Goal: Task Accomplishment & Management: Manage account settings

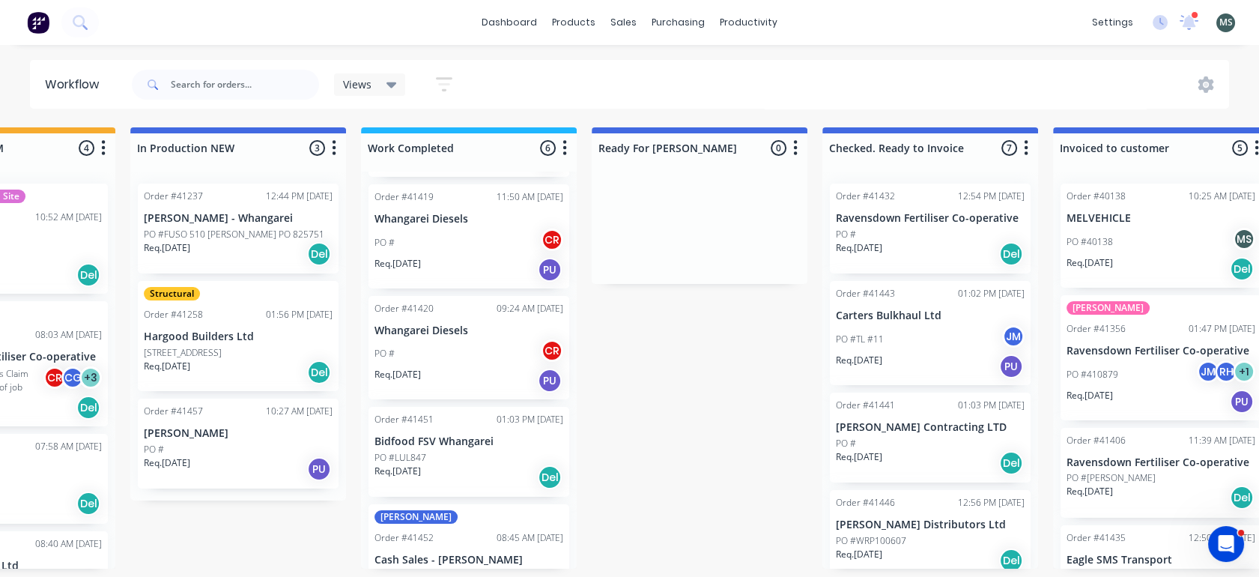
scroll to position [89, 0]
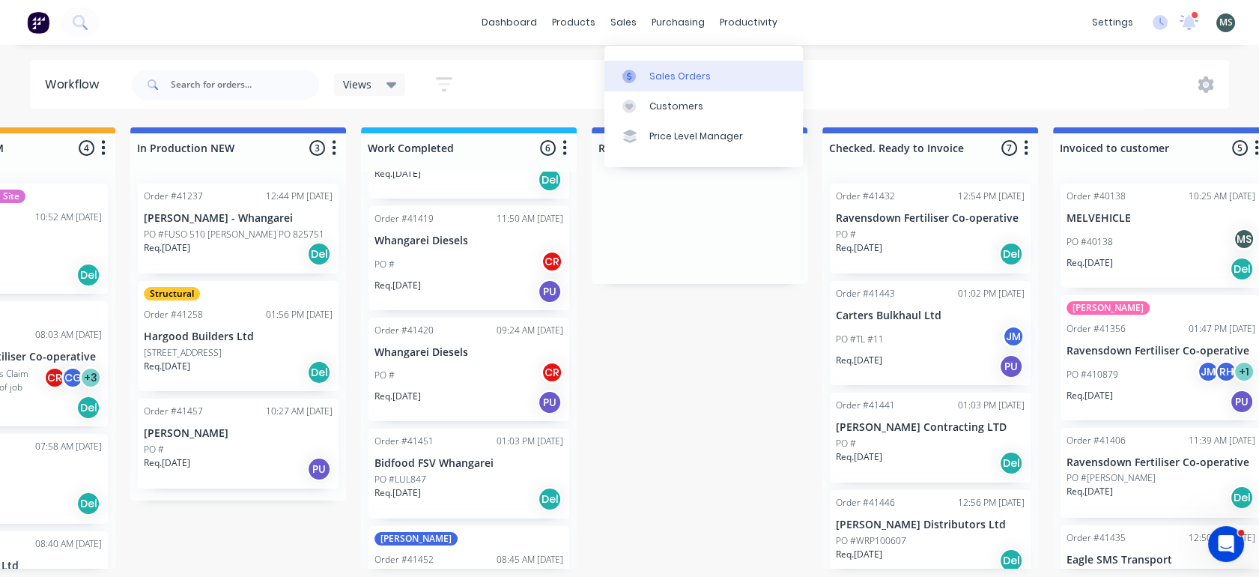
click at [661, 74] on div "Sales Orders" at bounding box center [679, 76] width 61 height 13
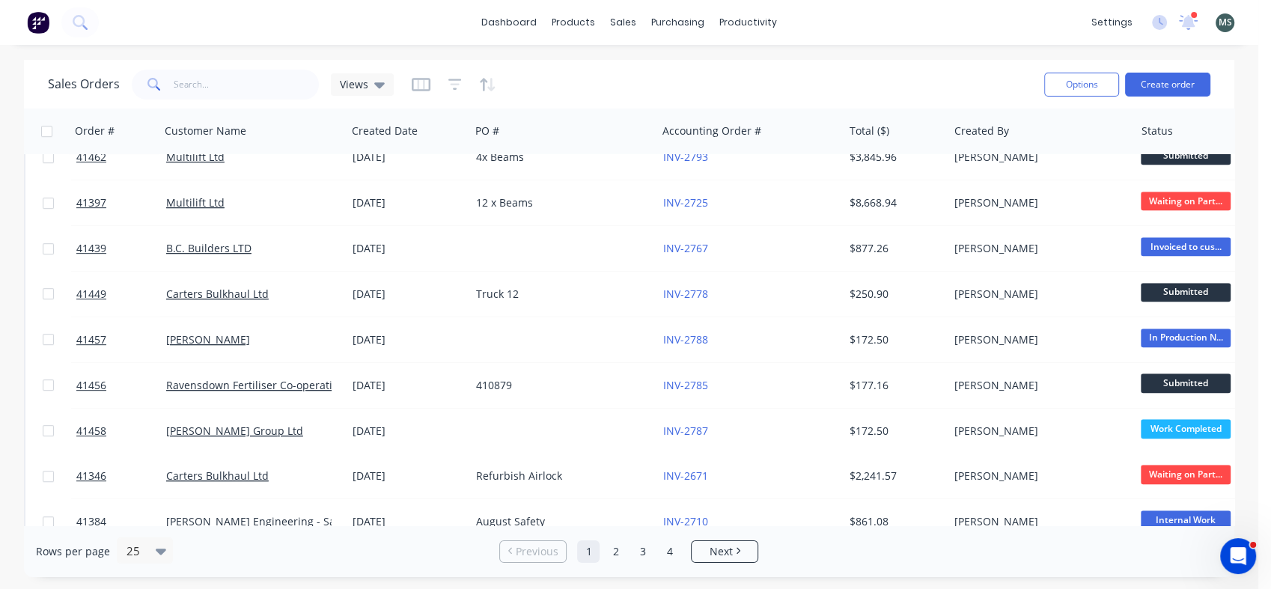
scroll to position [775, 0]
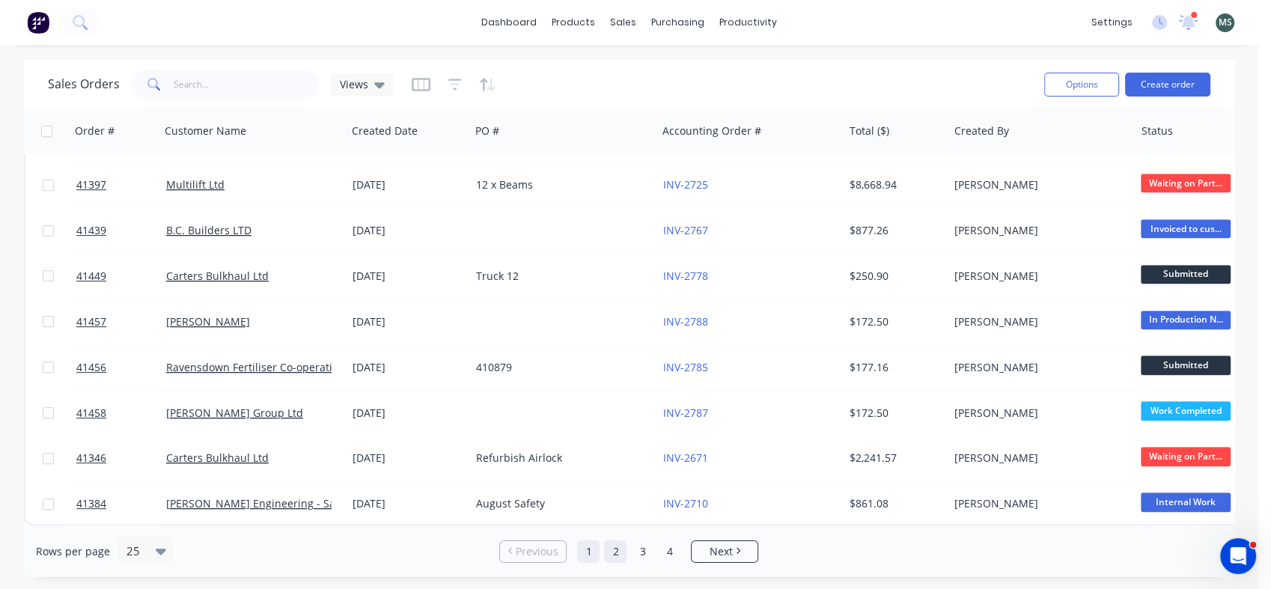
click at [614, 554] on link "2" at bounding box center [615, 552] width 22 height 22
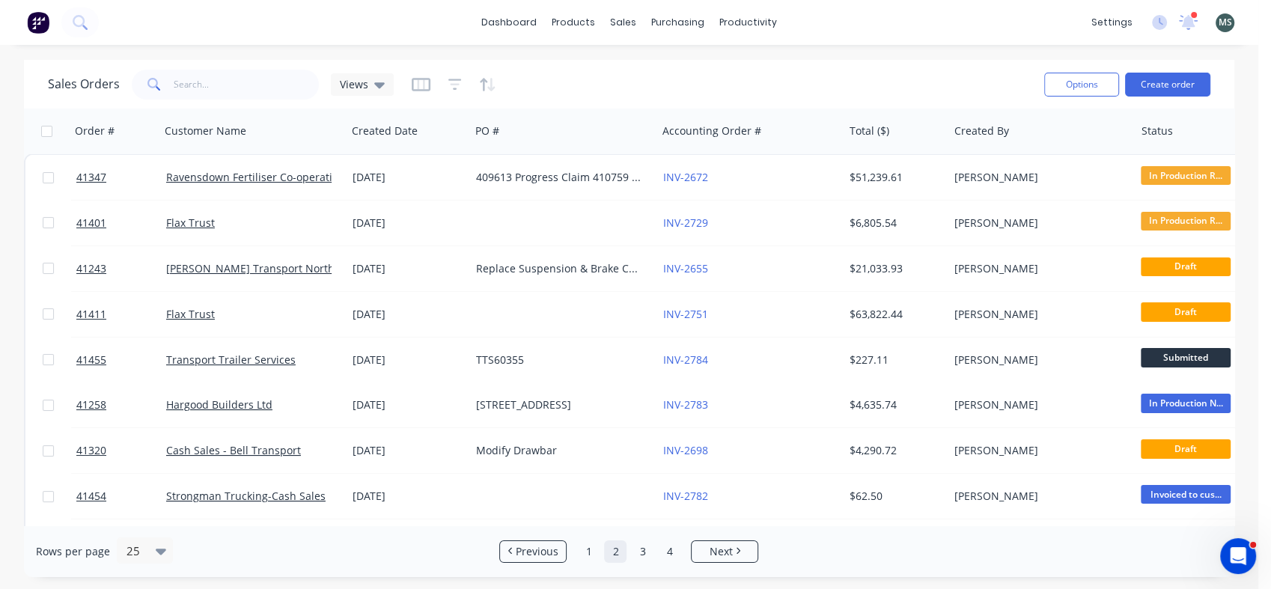
scroll to position [0, 0]
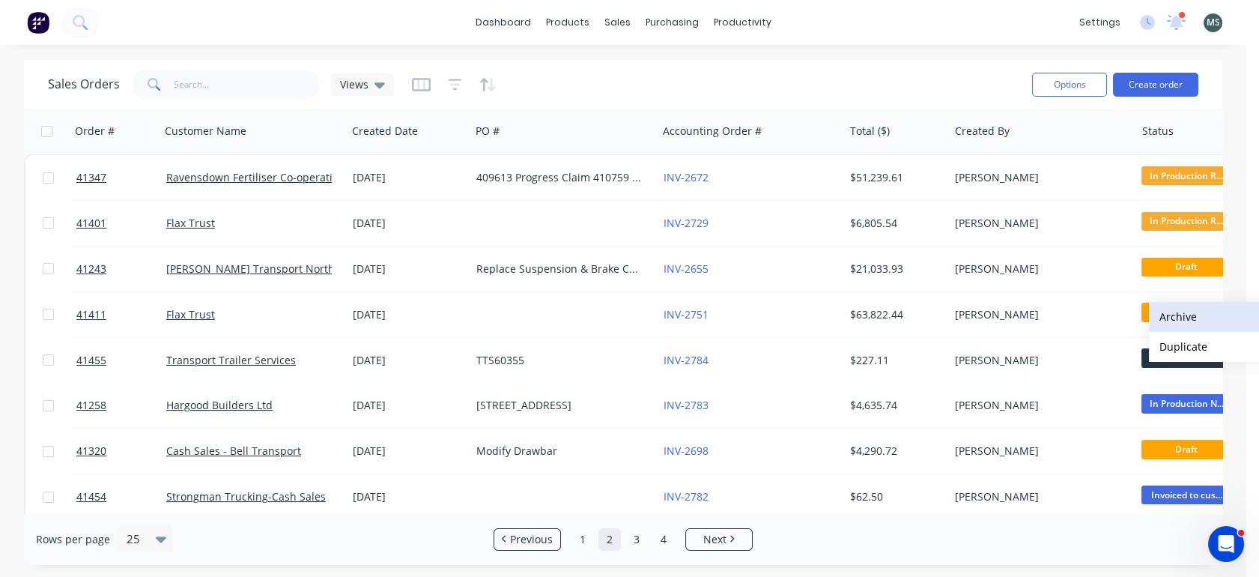
click at [1170, 313] on button "Archive" at bounding box center [1224, 317] width 150 height 30
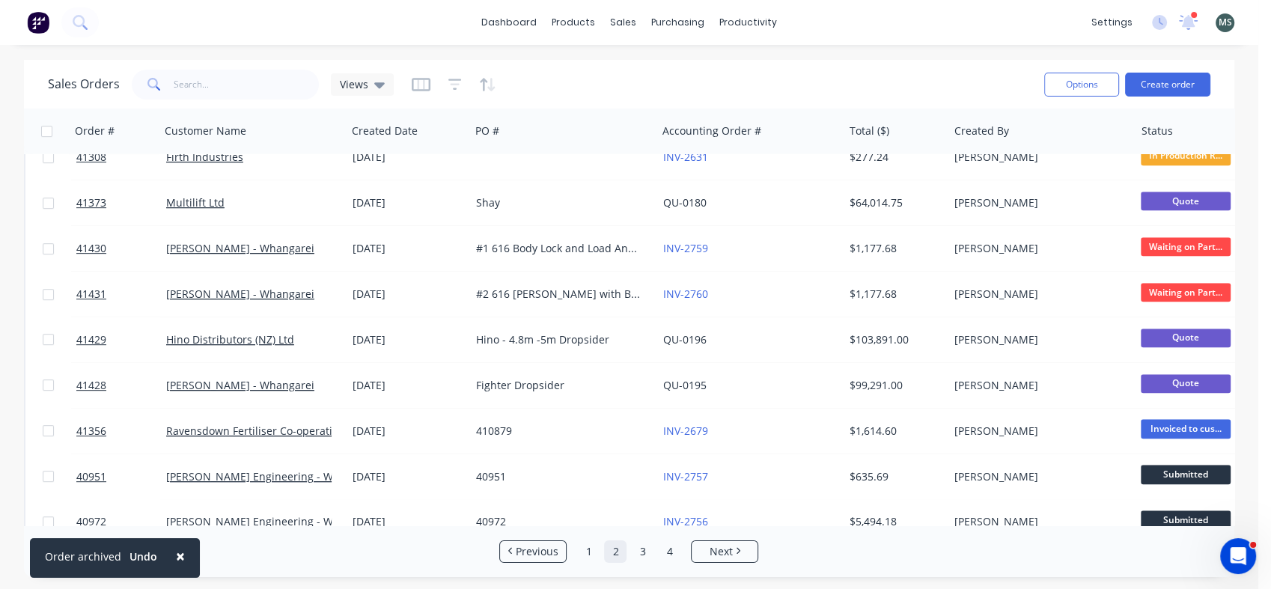
scroll to position [775, 0]
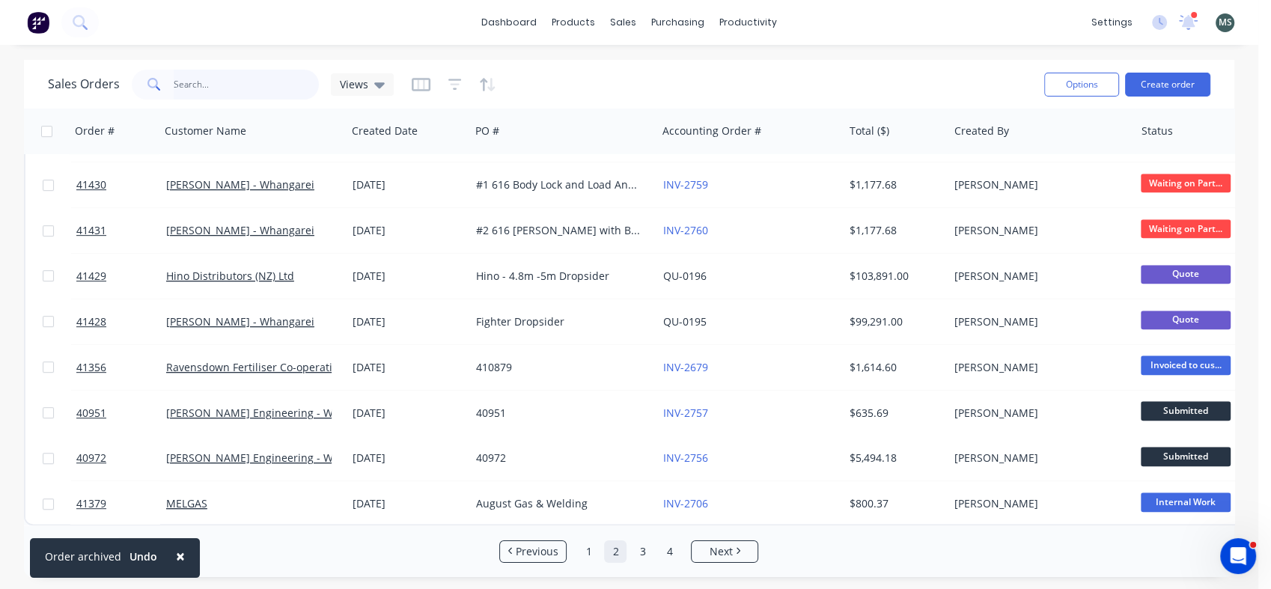
click at [183, 81] on input "text" at bounding box center [247, 85] width 146 height 30
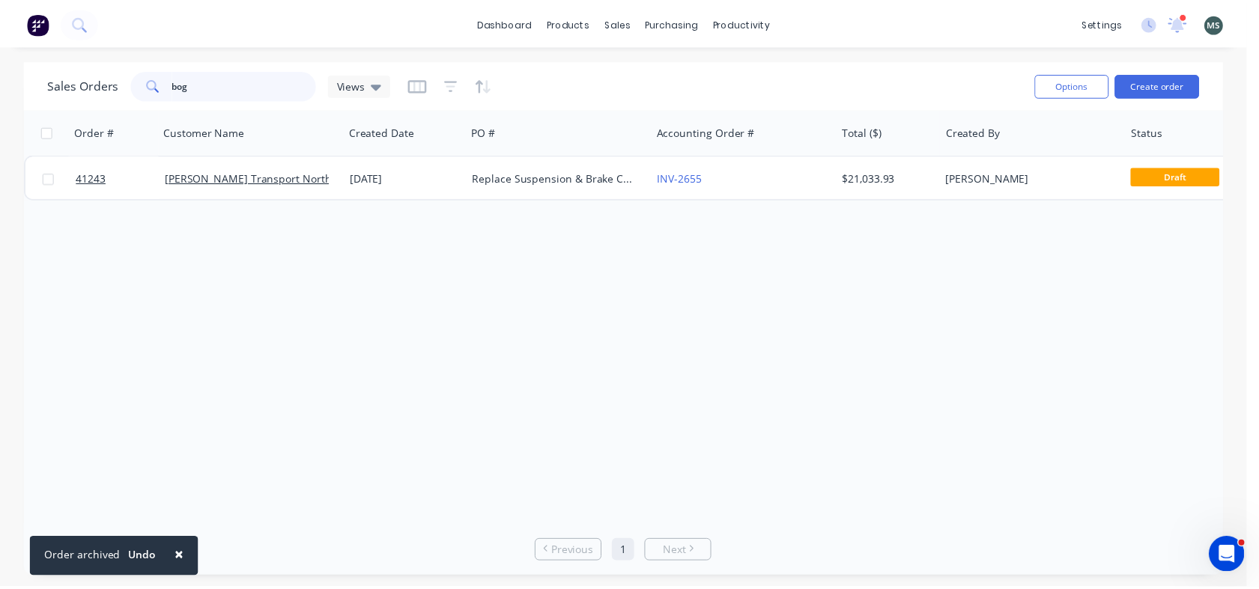
scroll to position [0, 0]
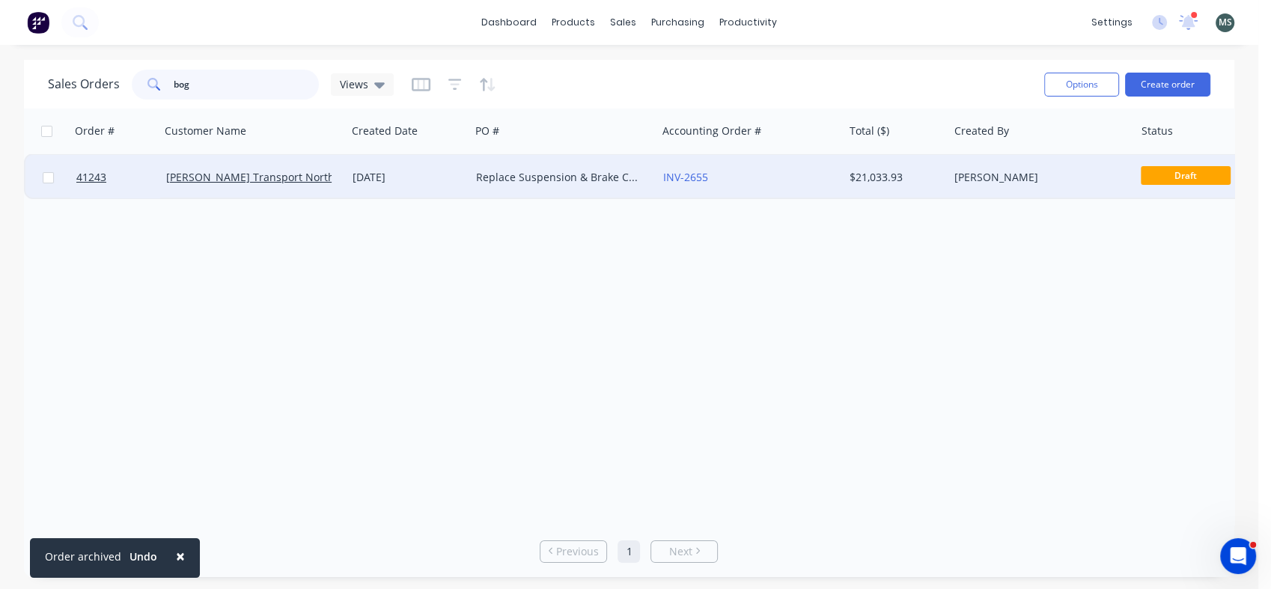
type input "bog"
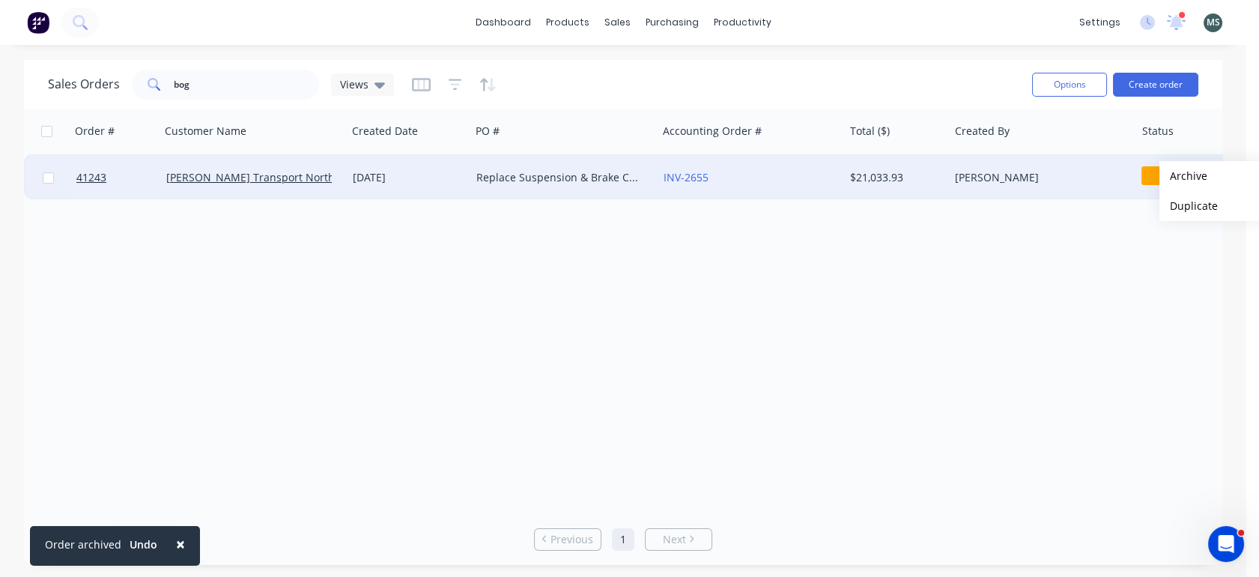
click at [1149, 176] on span "Draft" at bounding box center [1186, 175] width 90 height 19
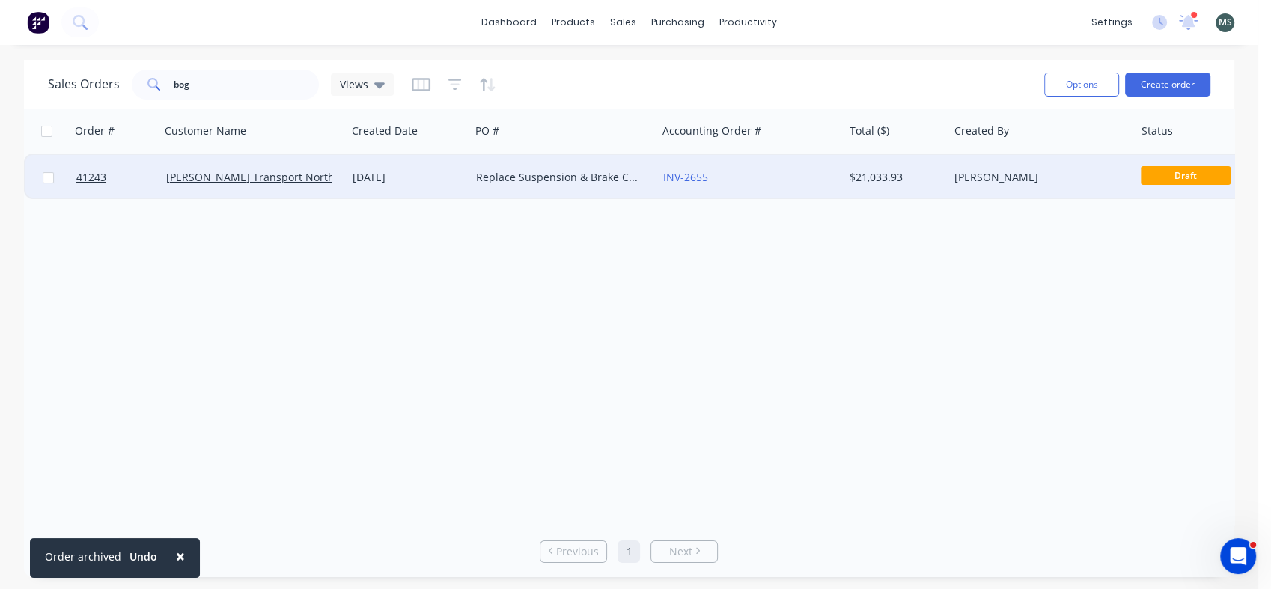
click at [1178, 174] on span "Draft" at bounding box center [1186, 175] width 90 height 19
click at [228, 172] on link "[PERSON_NAME] Transport Northland" at bounding box center [261, 177] width 191 height 14
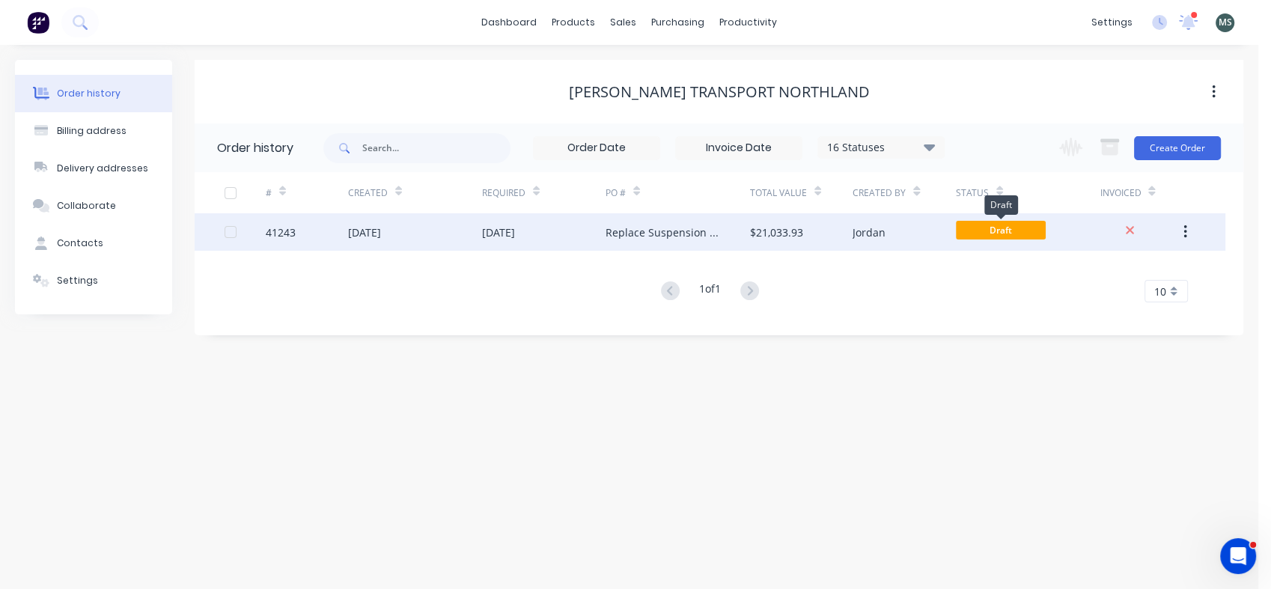
click at [994, 231] on span "Draft" at bounding box center [1001, 230] width 90 height 19
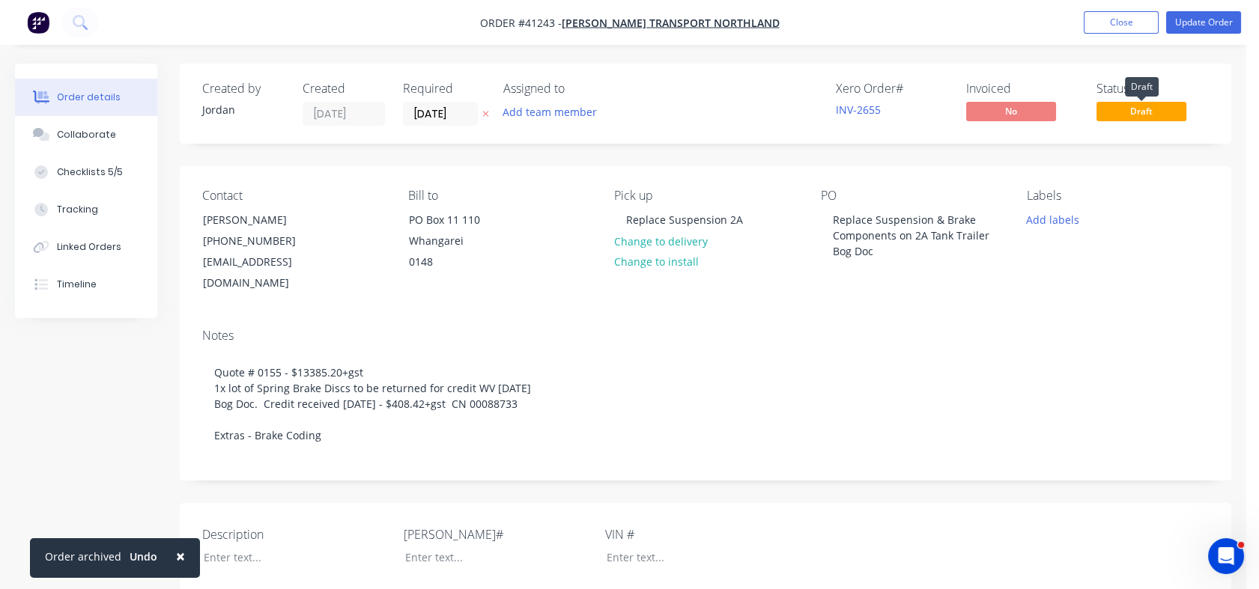
click at [1143, 114] on span "Draft" at bounding box center [1141, 111] width 90 height 19
click at [1126, 111] on span "Draft" at bounding box center [1141, 111] width 90 height 19
click at [78, 212] on div "Tracking" at bounding box center [77, 209] width 41 height 13
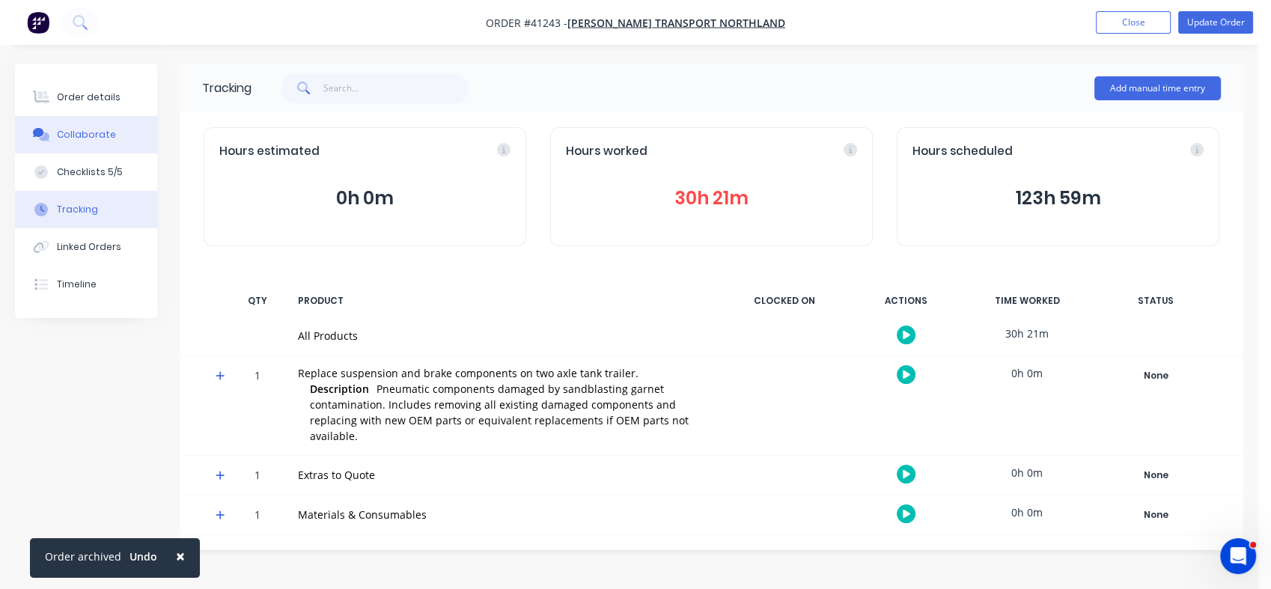
click at [69, 130] on div "Collaborate" at bounding box center [86, 134] width 59 height 13
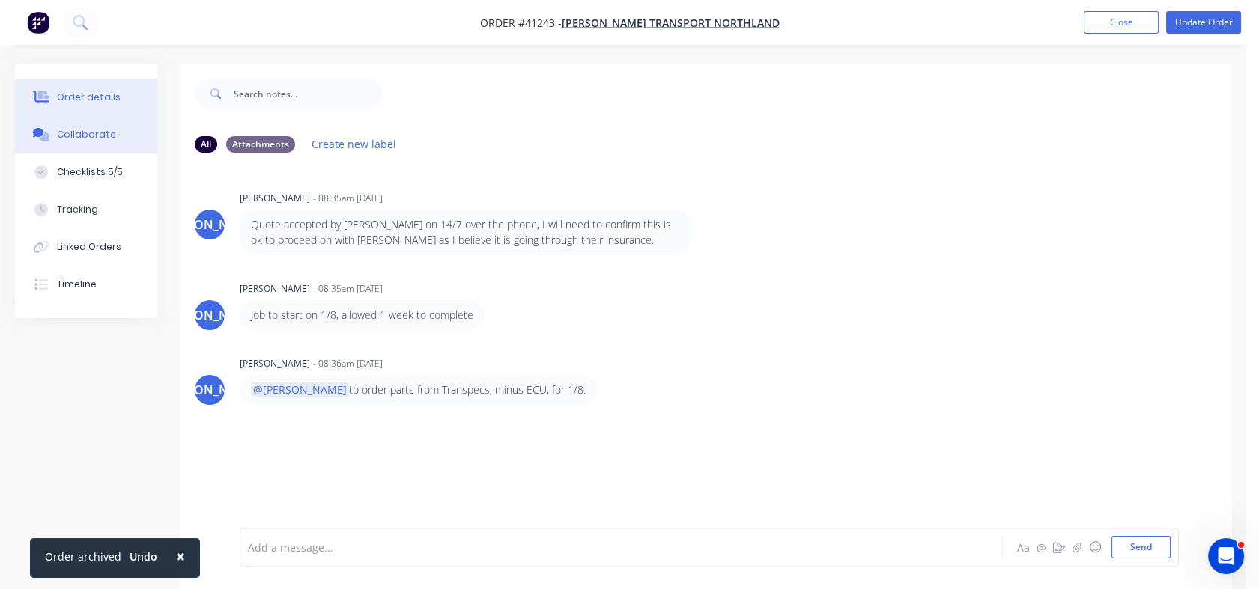
click at [72, 96] on div "Order details" at bounding box center [89, 97] width 64 height 13
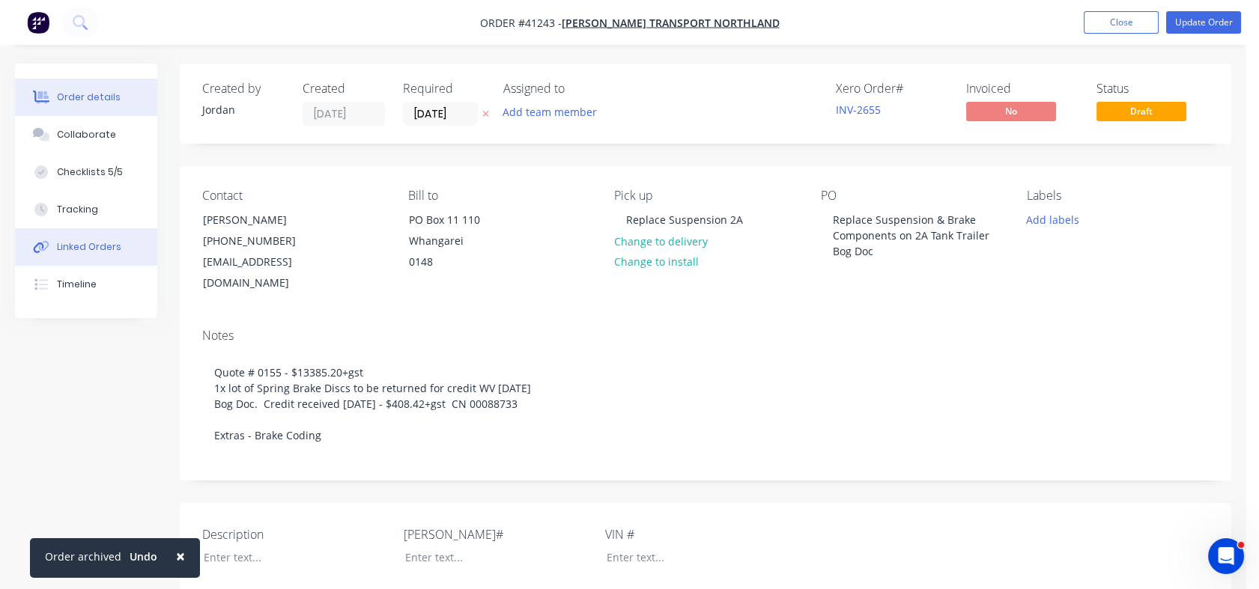
click at [76, 235] on button "Linked Orders" at bounding box center [86, 246] width 142 height 37
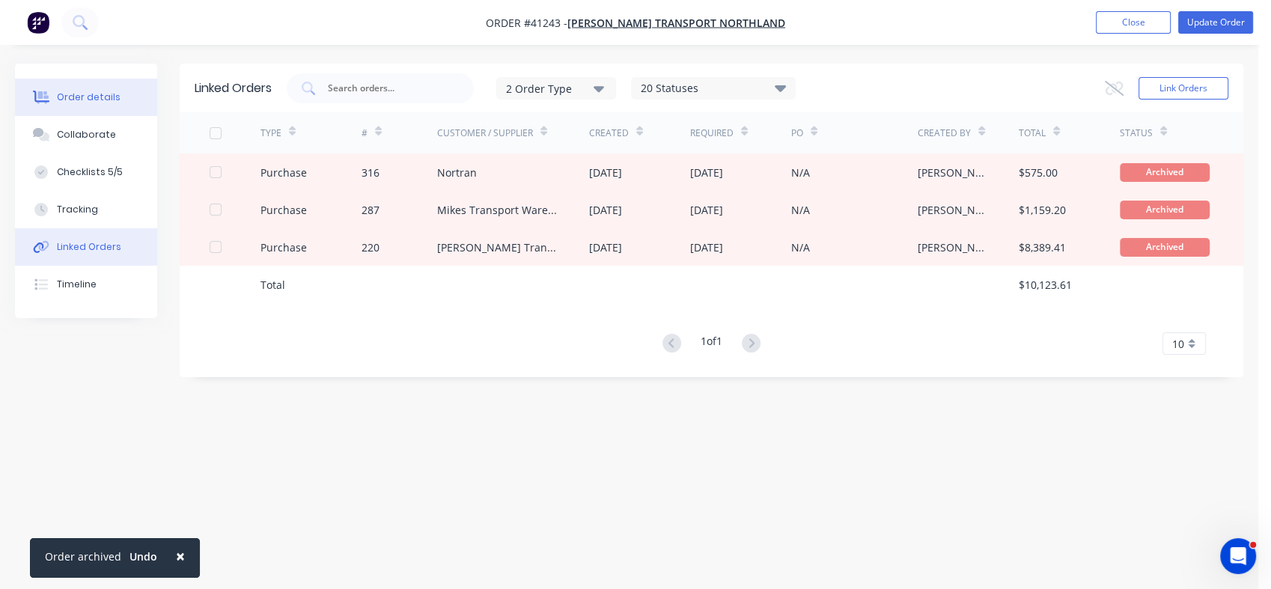
click at [106, 100] on div "Order details" at bounding box center [89, 97] width 64 height 13
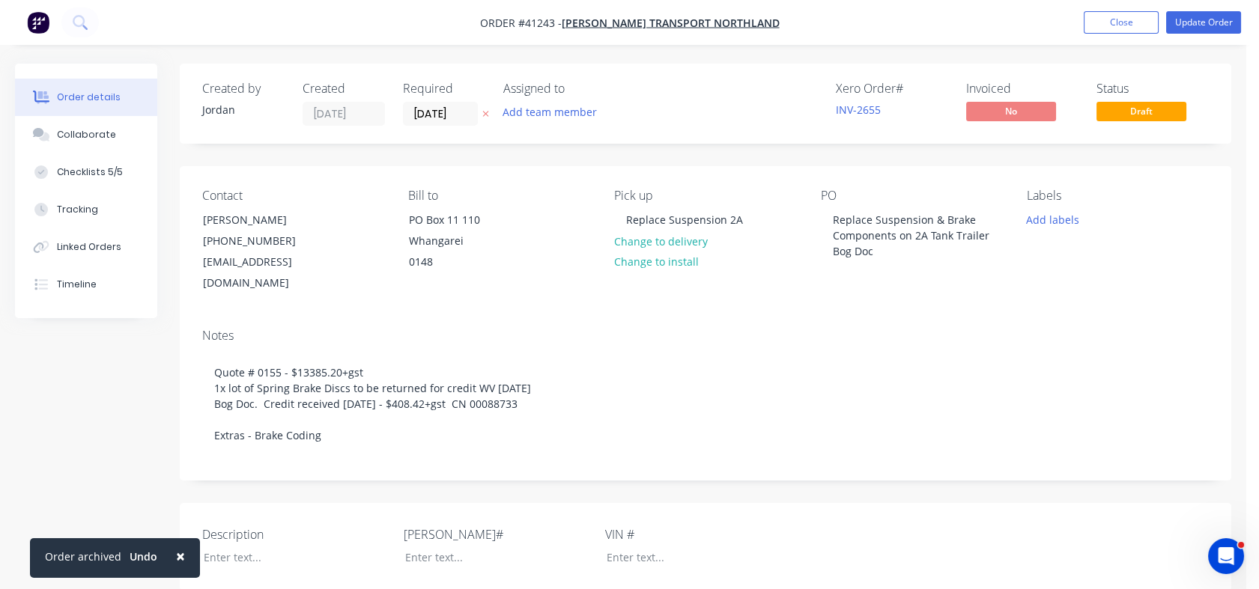
click at [1145, 118] on span "Draft" at bounding box center [1141, 111] width 90 height 19
click at [1132, 109] on span "Draft" at bounding box center [1141, 111] width 90 height 19
click at [1197, 27] on button "Update Order" at bounding box center [1203, 22] width 75 height 22
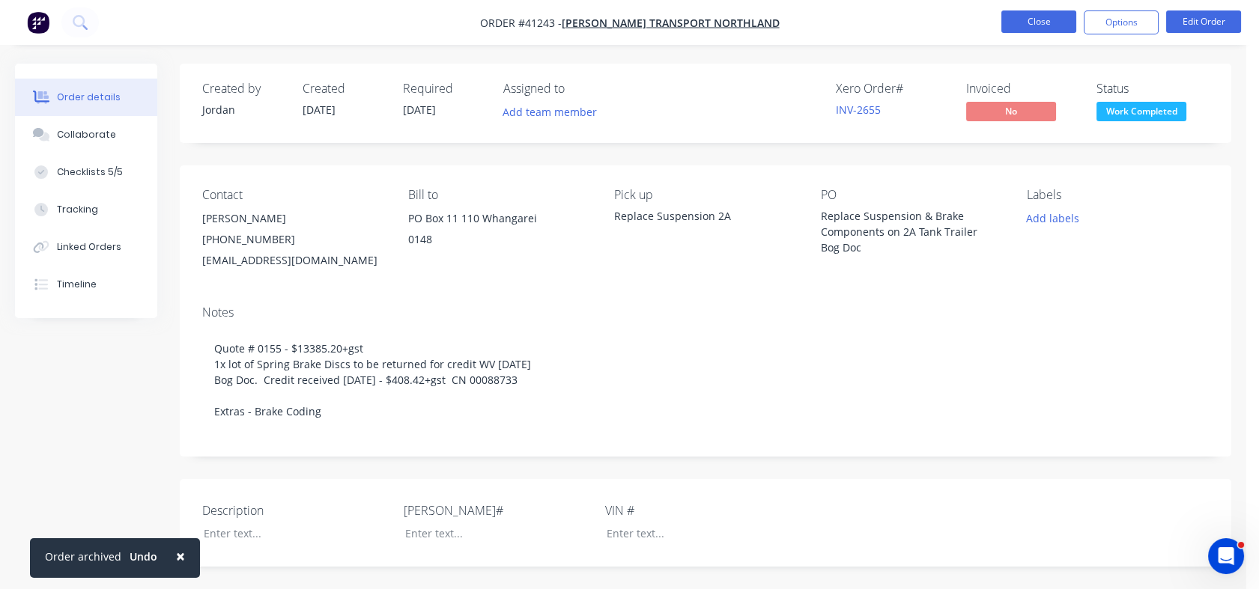
click at [1051, 12] on button "Close" at bounding box center [1038, 21] width 75 height 22
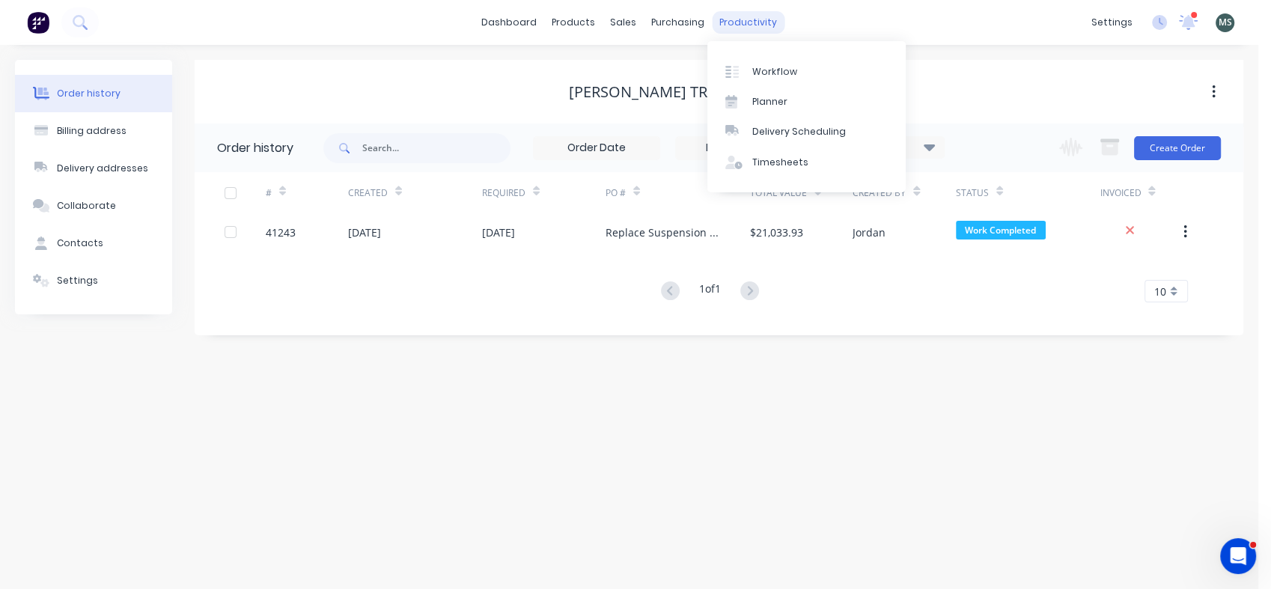
click at [738, 23] on div "productivity" at bounding box center [748, 22] width 73 height 22
click at [767, 82] on link "Workflow" at bounding box center [807, 71] width 198 height 30
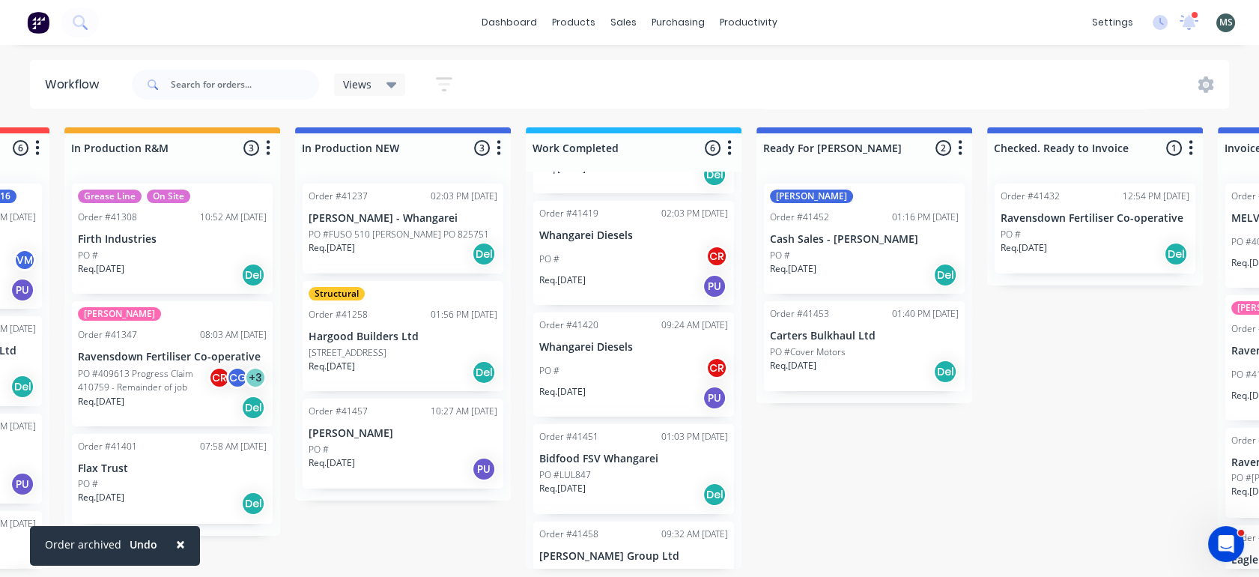
scroll to position [246, 0]
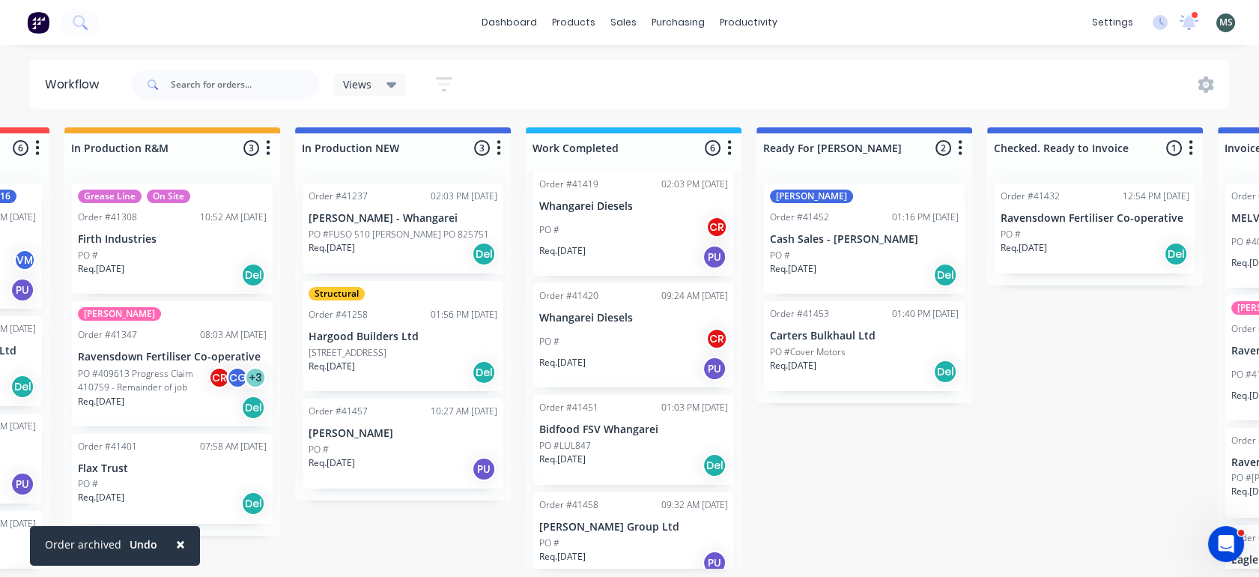
click at [574, 439] on p "PO #LUL847" at bounding box center [565, 445] width 52 height 13
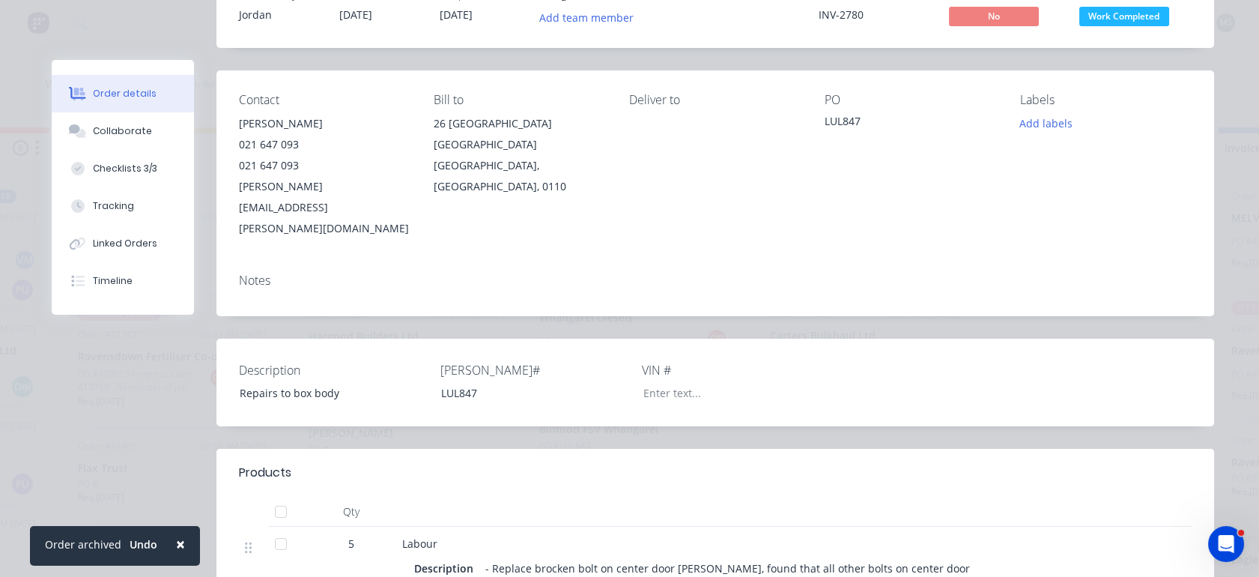
scroll to position [0, 0]
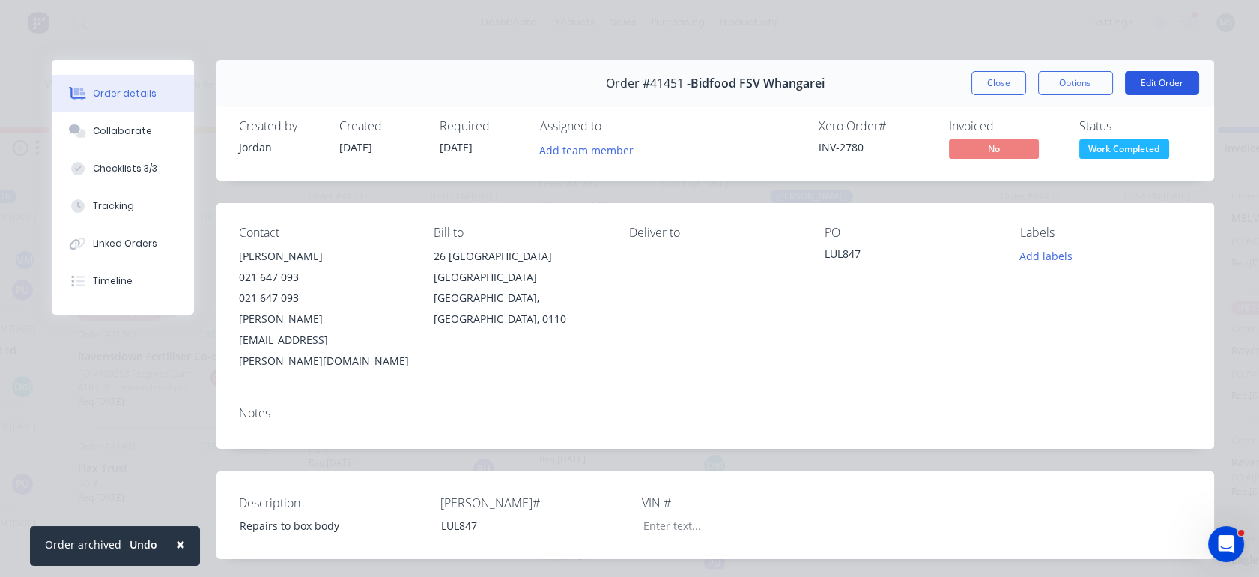
click at [1161, 85] on button "Edit Order" at bounding box center [1162, 83] width 74 height 24
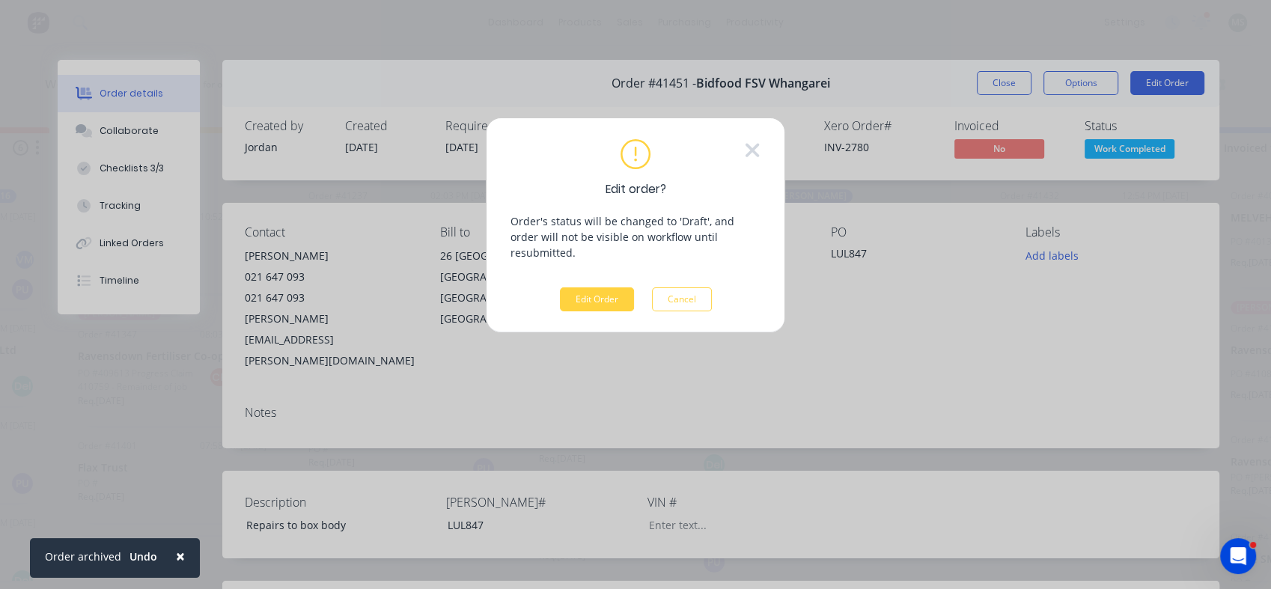
click at [1161, 85] on div "Edit order? Order's status will be changed to 'Draft', and order will not be vi…" at bounding box center [635, 294] width 1271 height 589
click at [615, 288] on button "Edit Order" at bounding box center [597, 300] width 74 height 24
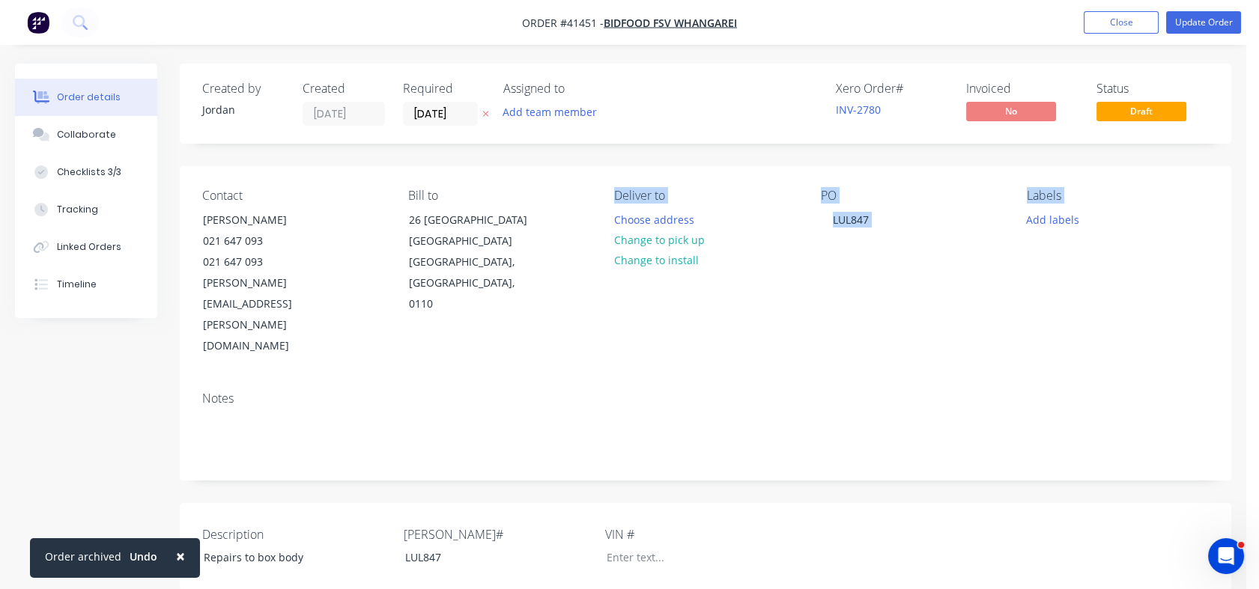
drag, startPoint x: 615, startPoint y: 288, endPoint x: 1067, endPoint y: 302, distance: 452.5
click at [1067, 302] on div "Contact [PERSON_NAME] [PHONE_NUMBER] [PERSON_NAME][EMAIL_ADDRESS][PERSON_NAME][…" at bounding box center [705, 272] width 1051 height 213
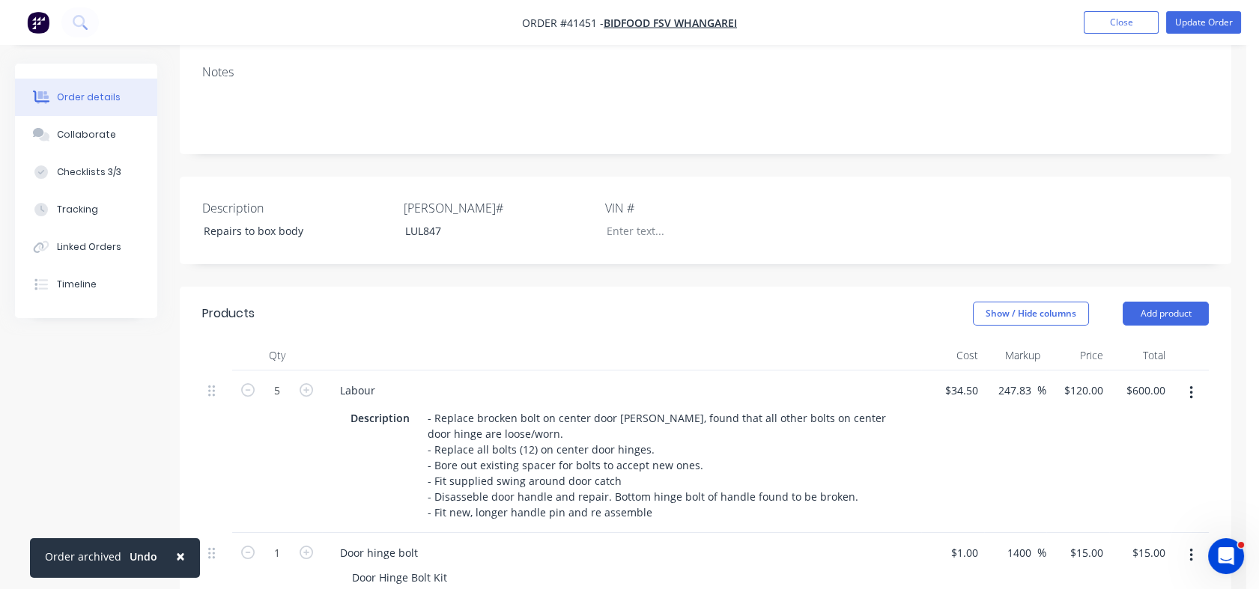
scroll to position [329, 0]
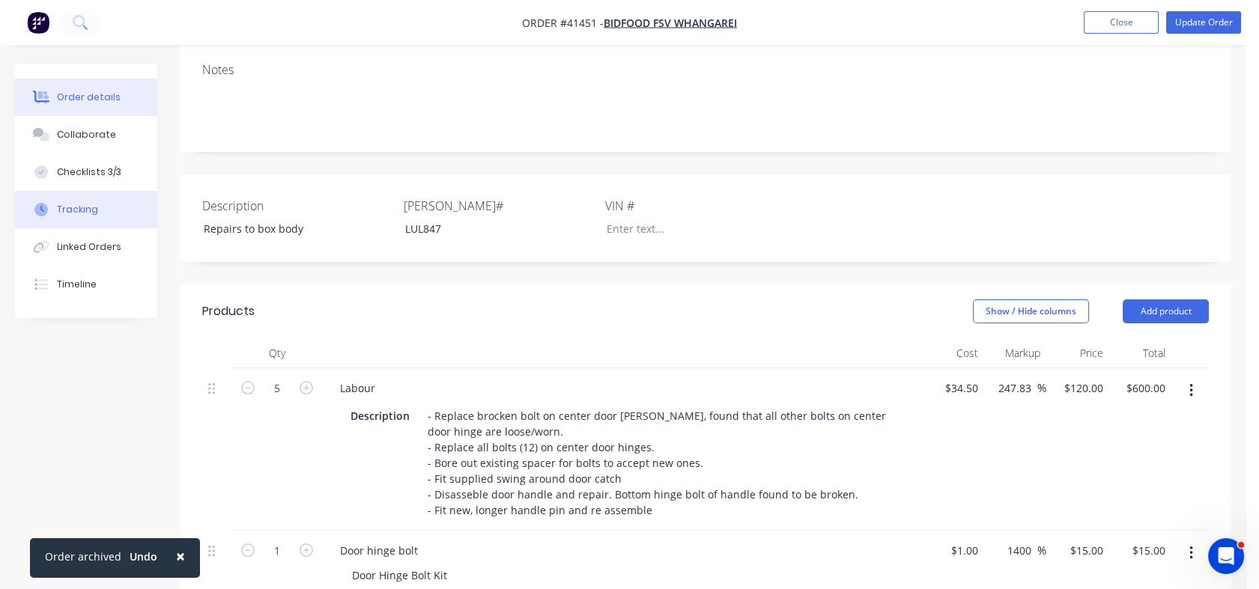
click at [69, 204] on div "Tracking" at bounding box center [77, 209] width 41 height 13
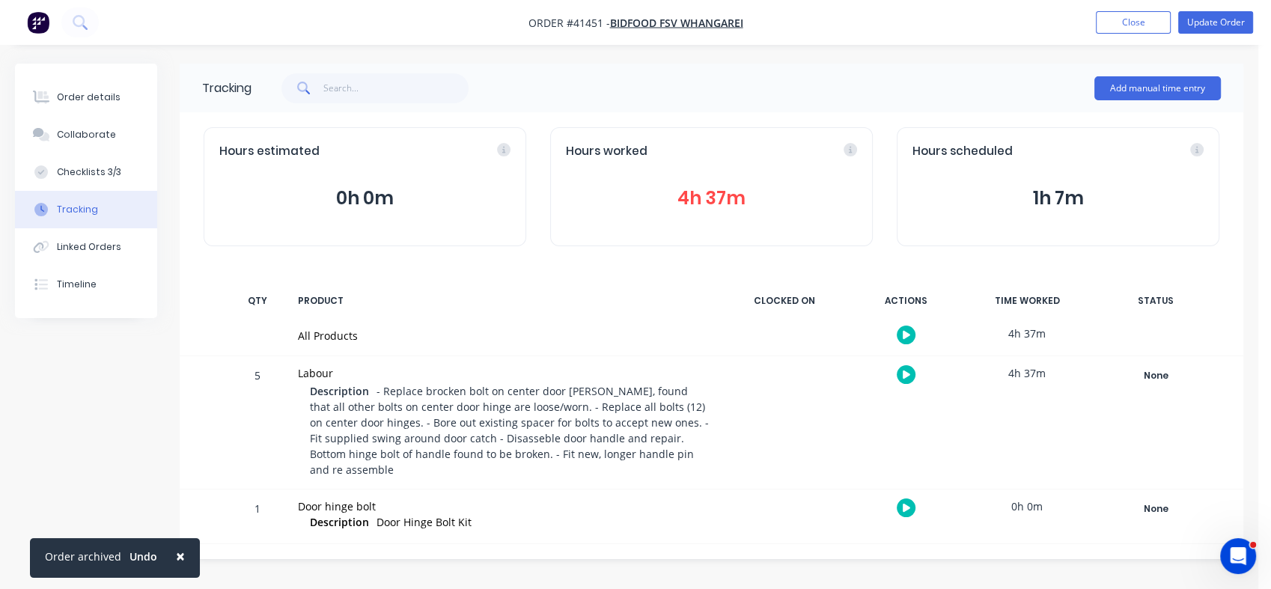
click at [69, 204] on div "Tracking" at bounding box center [77, 209] width 41 height 13
click at [450, 306] on div "PRODUCT" at bounding box center [504, 300] width 431 height 31
click at [85, 176] on div "Checklists 3/3" at bounding box center [89, 171] width 64 height 13
type textarea "x"
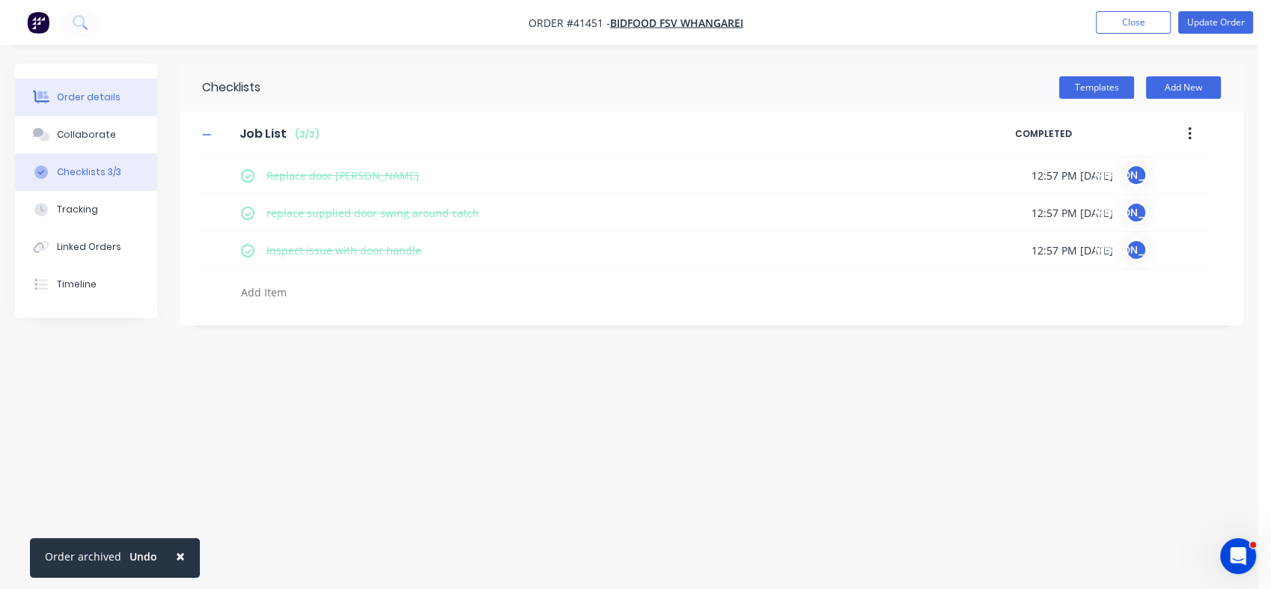
click at [74, 99] on div "Order details" at bounding box center [89, 97] width 64 height 13
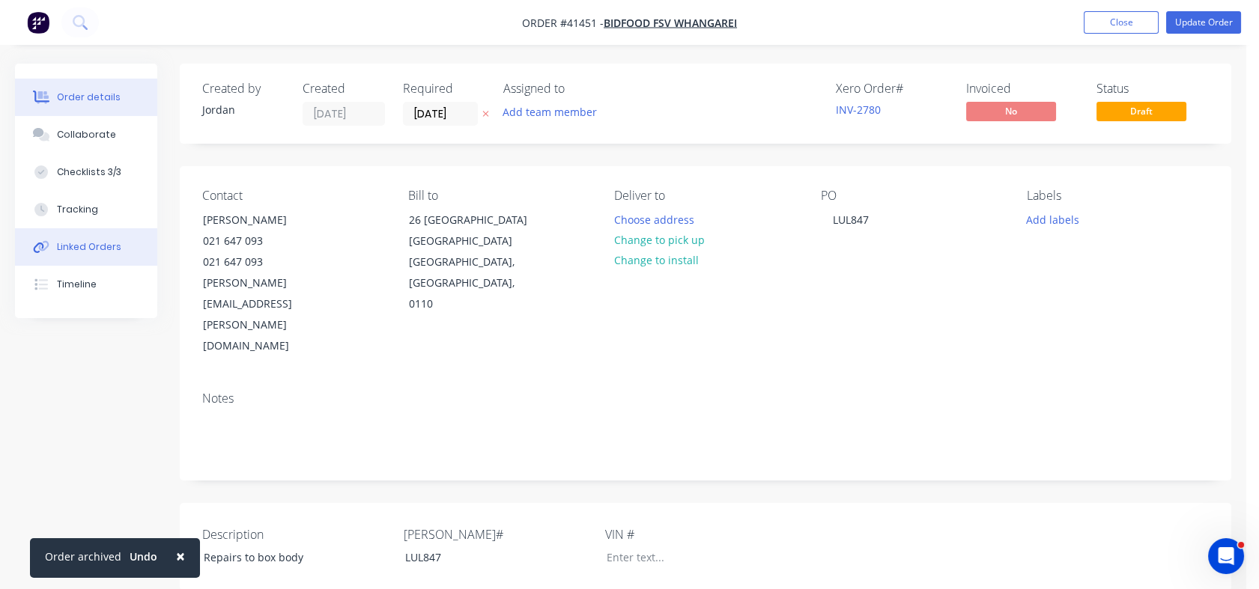
click at [79, 249] on div "Linked Orders" at bounding box center [89, 246] width 64 height 13
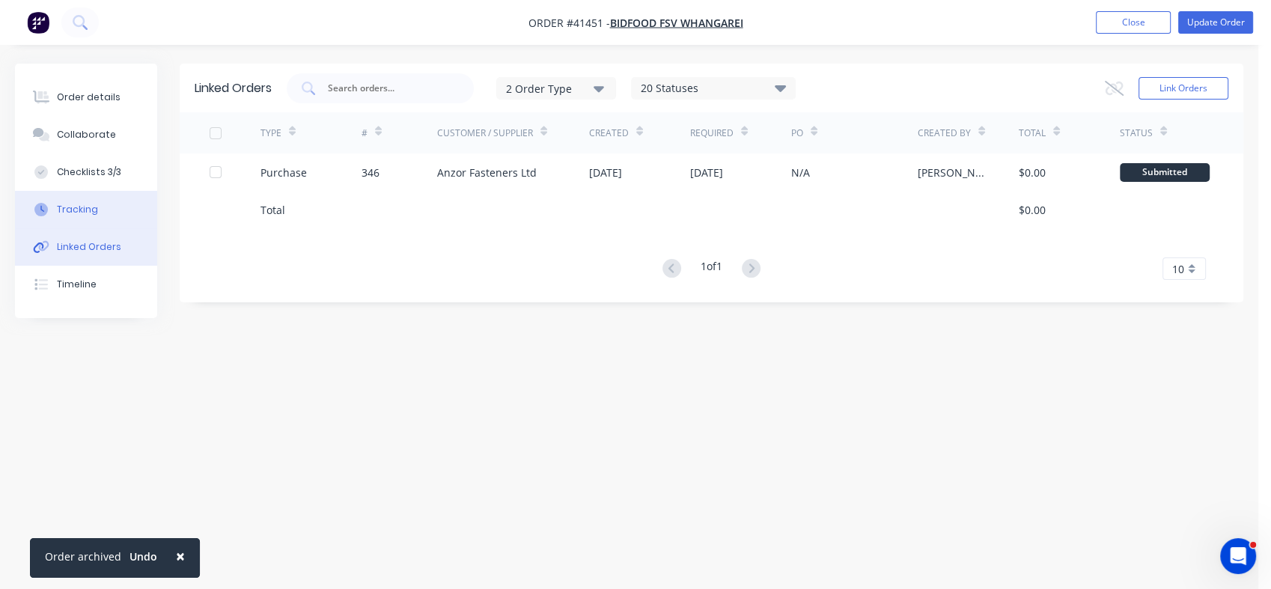
click at [75, 214] on div "Tracking" at bounding box center [77, 209] width 41 height 13
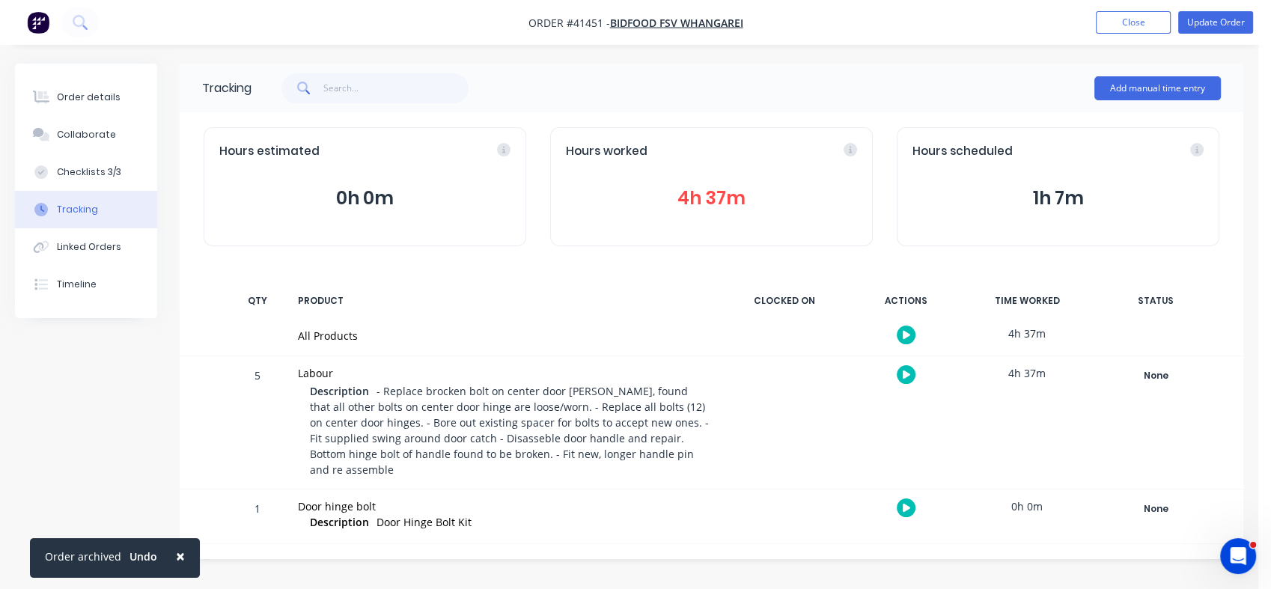
click at [692, 209] on button "4h 37m" at bounding box center [711, 198] width 291 height 28
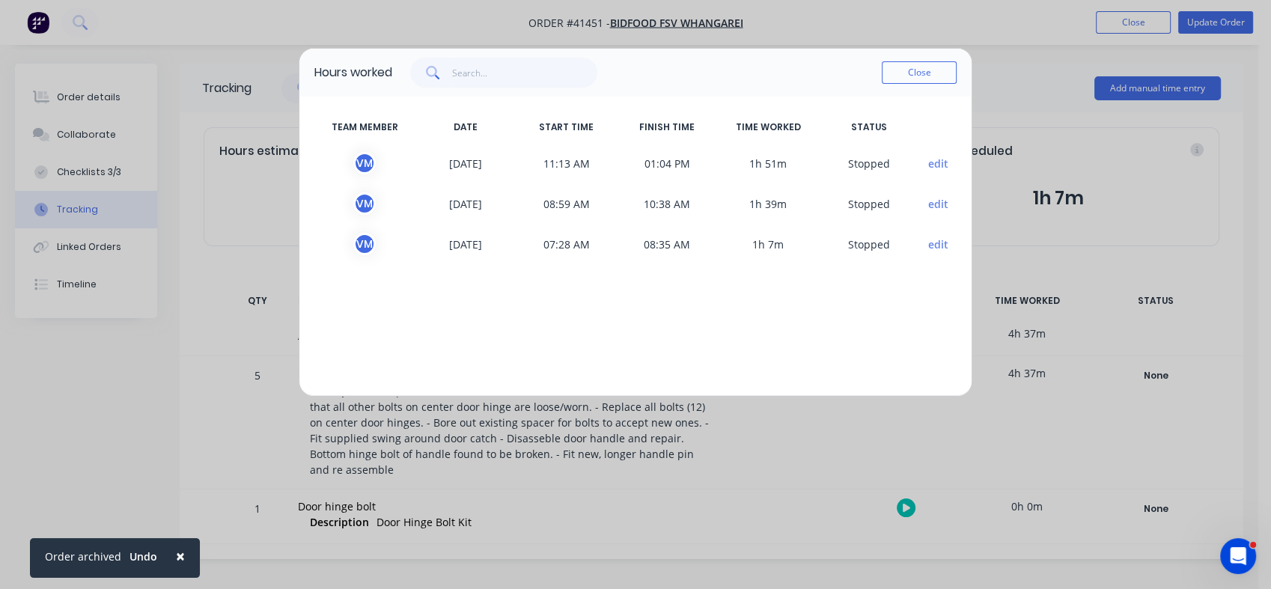
click at [77, 103] on div "Hours worked Close TEAM MEMBER DATE START TIME FINISH TIME TIME WORKED STATUS V…" at bounding box center [635, 294] width 1271 height 589
click at [77, 96] on div "Hours worked Close TEAM MEMBER DATE START TIME FINISH TIME TIME WORKED STATUS V…" at bounding box center [635, 294] width 1271 height 589
click at [904, 76] on button "Close" at bounding box center [919, 72] width 75 height 22
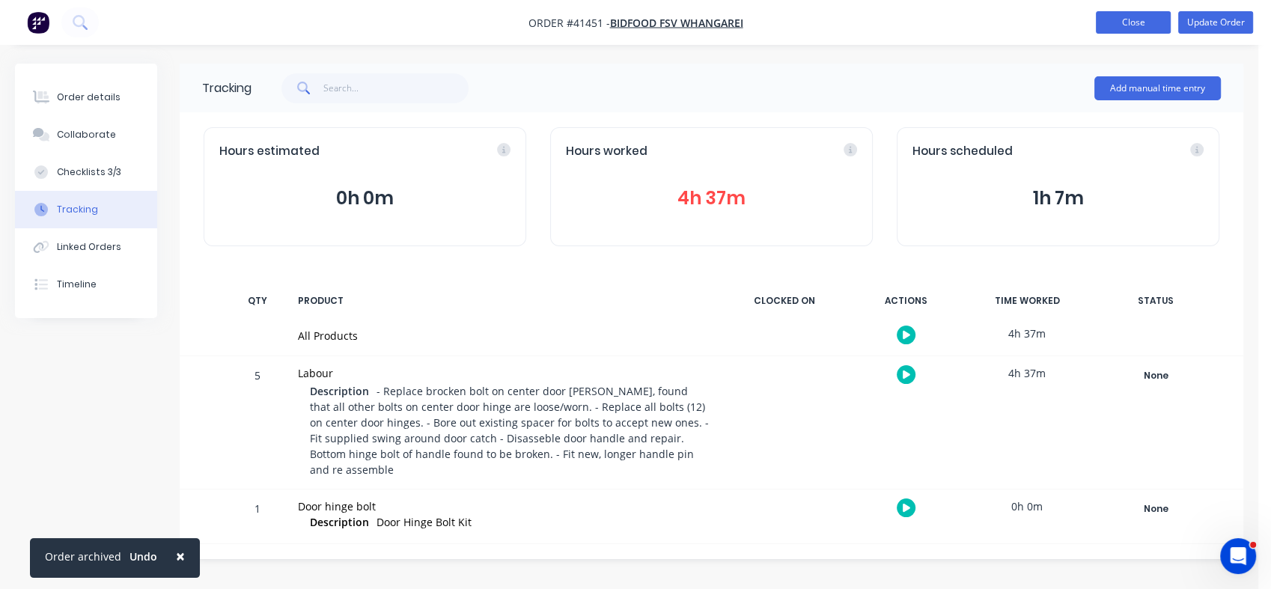
click at [1122, 25] on button "Close" at bounding box center [1133, 22] width 75 height 22
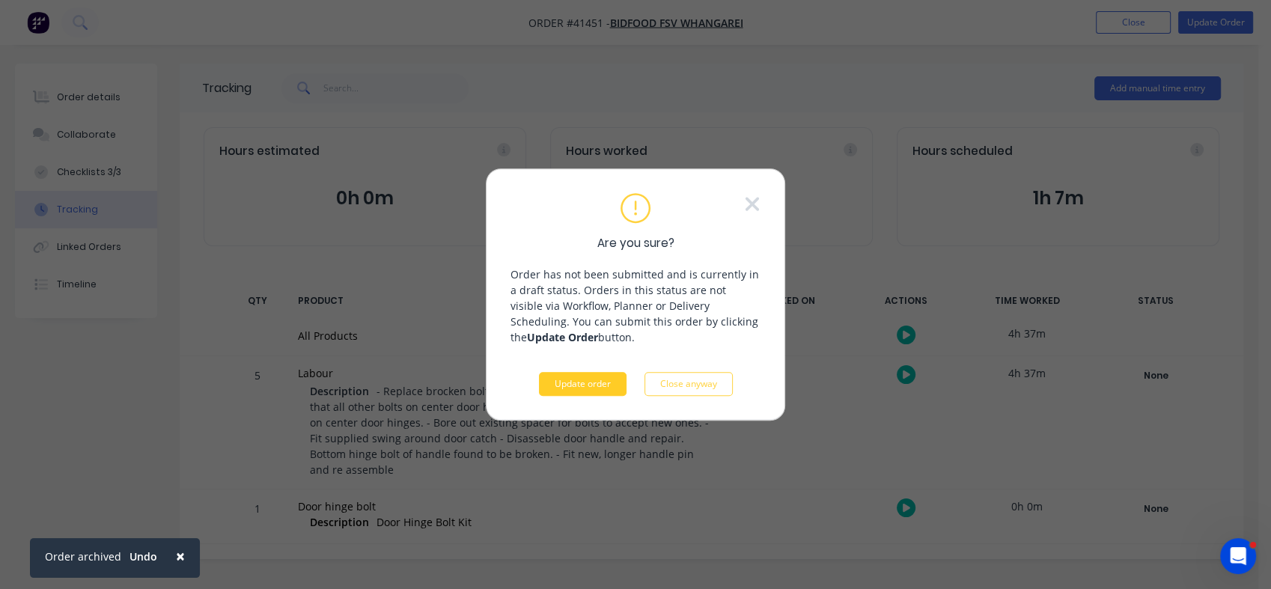
click at [593, 377] on button "Update order" at bounding box center [583, 384] width 88 height 24
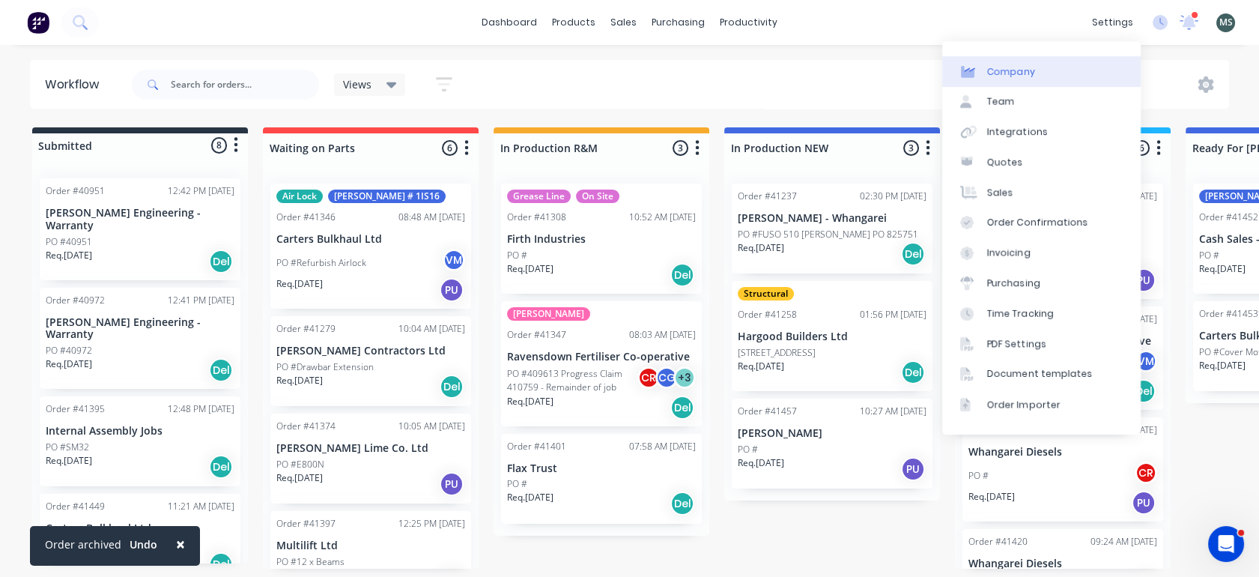
click at [1015, 67] on div "Company" at bounding box center [1011, 71] width 48 height 13
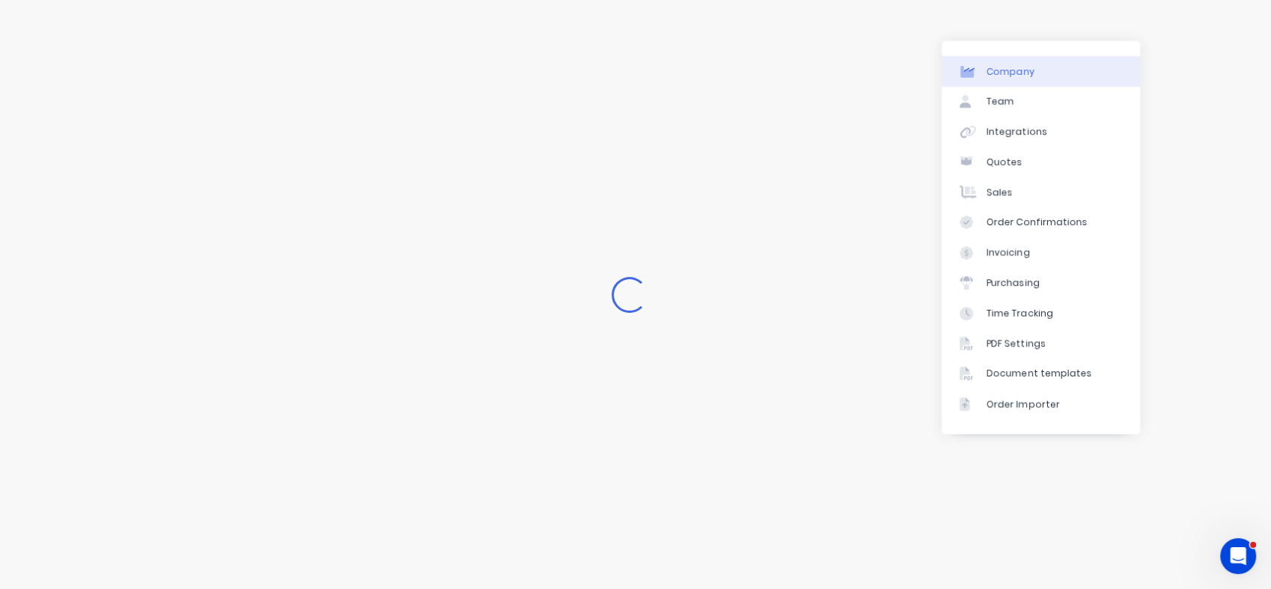
select select "NZ"
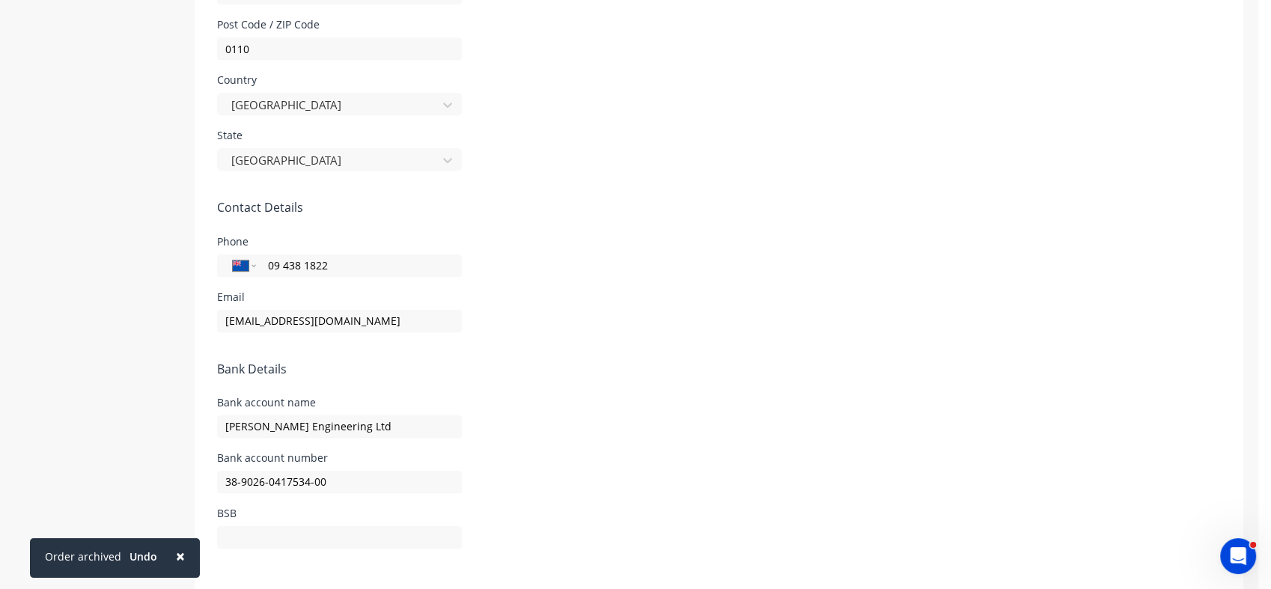
scroll to position [707, 0]
